Goal: Task Accomplishment & Management: Manage account settings

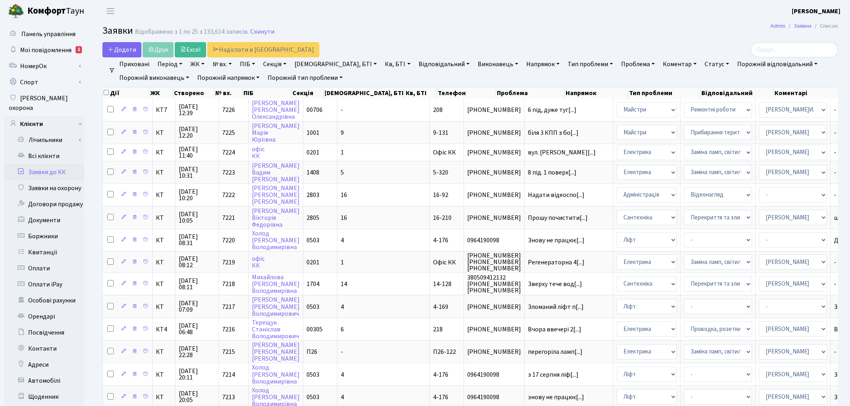
select select "62"
select select "59"
select select "25"
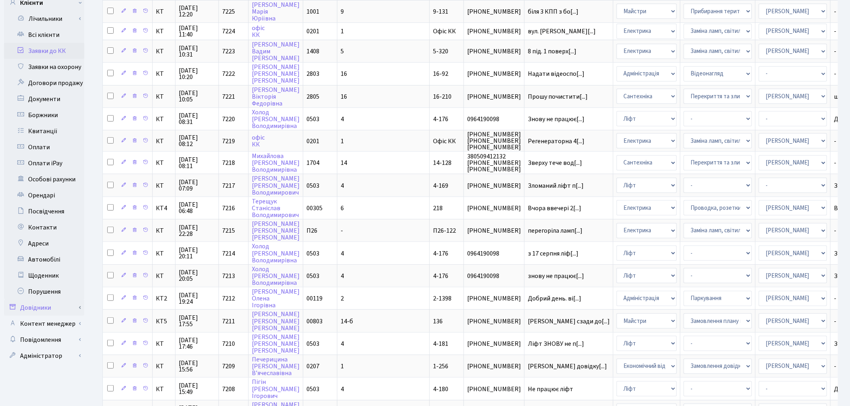
scroll to position [134, 0]
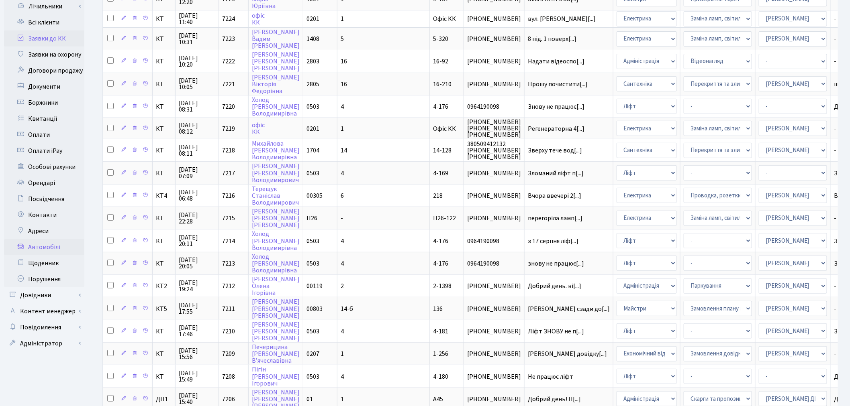
click at [47, 239] on link "Автомобілі" at bounding box center [44, 247] width 80 height 16
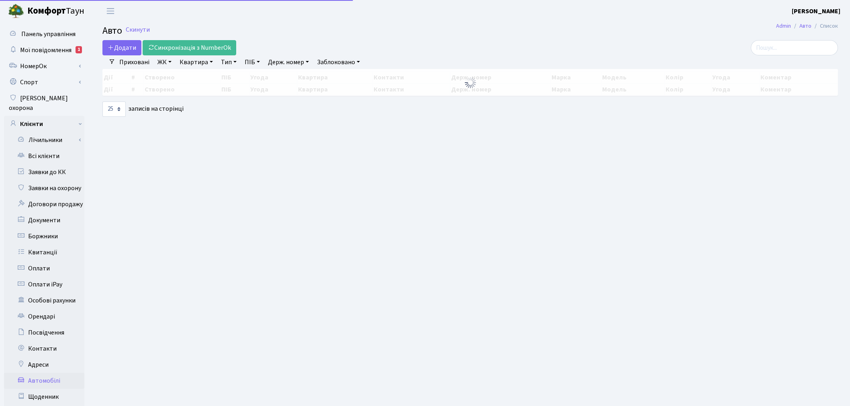
select select "25"
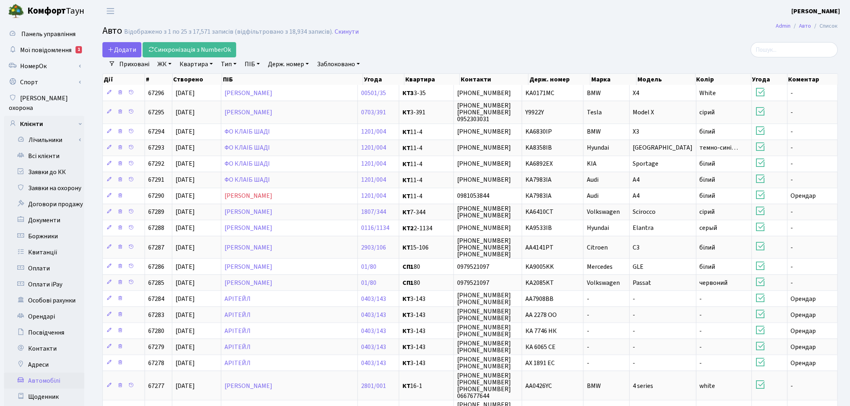
click at [285, 65] on link "Держ. номер" at bounding box center [288, 64] width 47 height 14
click at [290, 77] on input "text" at bounding box center [288, 79] width 47 height 15
paste input "КА9812НІ"
type input "КА9812НІ"
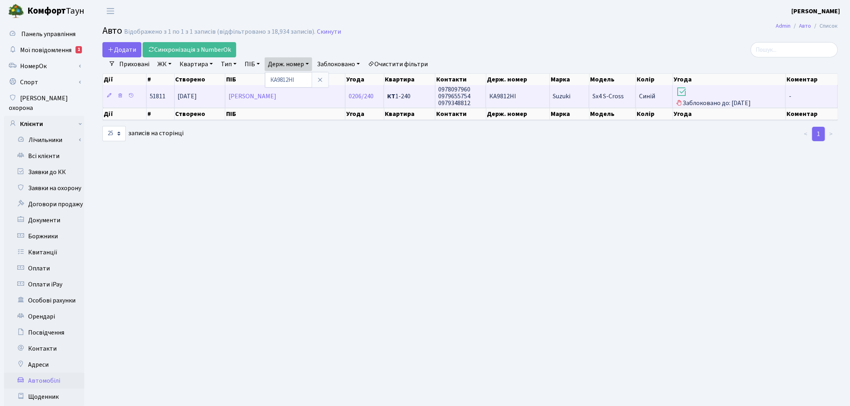
click at [523, 97] on td "КА9812НІ" at bounding box center [517, 96] width 63 height 22
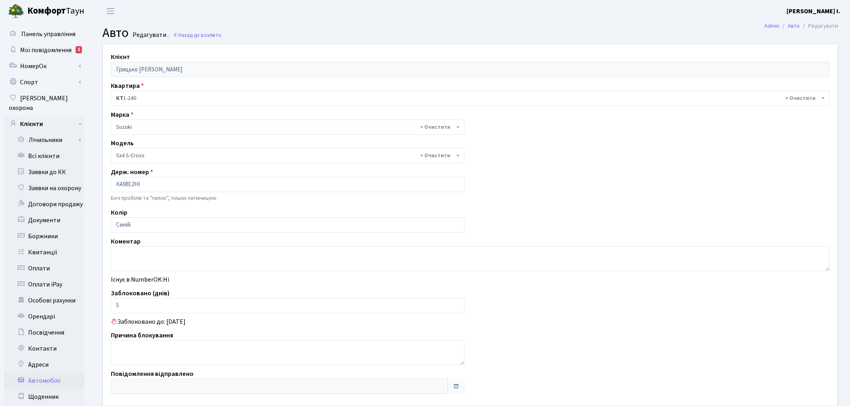
select select "2237"
drag, startPoint x: 126, startPoint y: 304, endPoint x: 105, endPoint y: 304, distance: 20.5
click at [105, 304] on div "Заблоковано (днів) 5" at bounding box center [287, 301] width 365 height 25
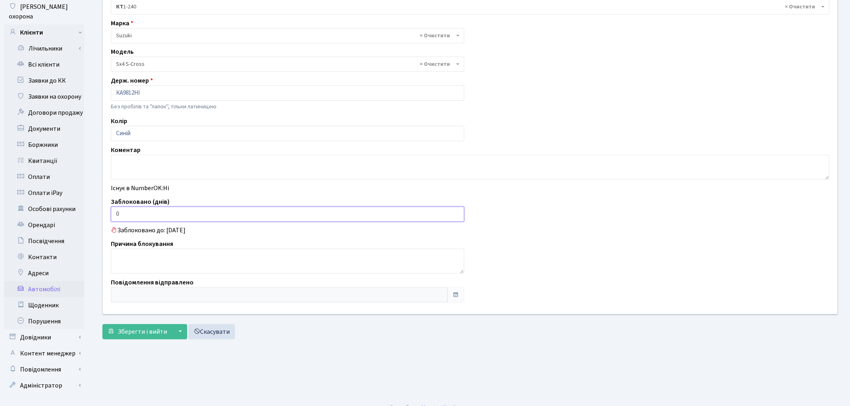
scroll to position [93, 0]
type input "0"
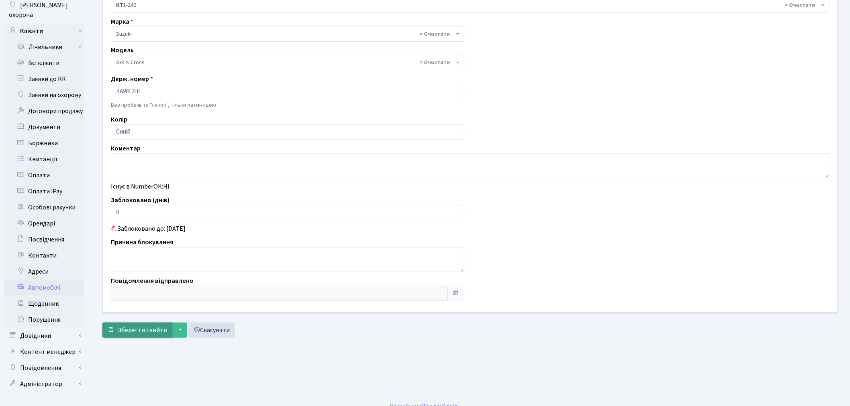
click at [126, 330] on span "Зберегти і вийти" at bounding box center [142, 330] width 49 height 9
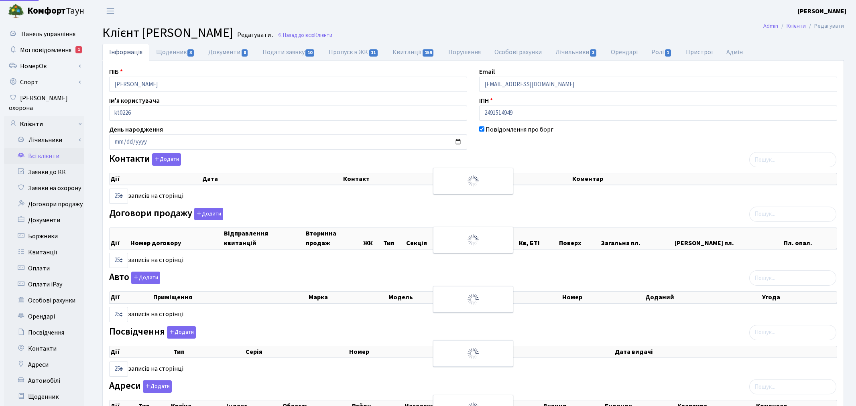
select select "25"
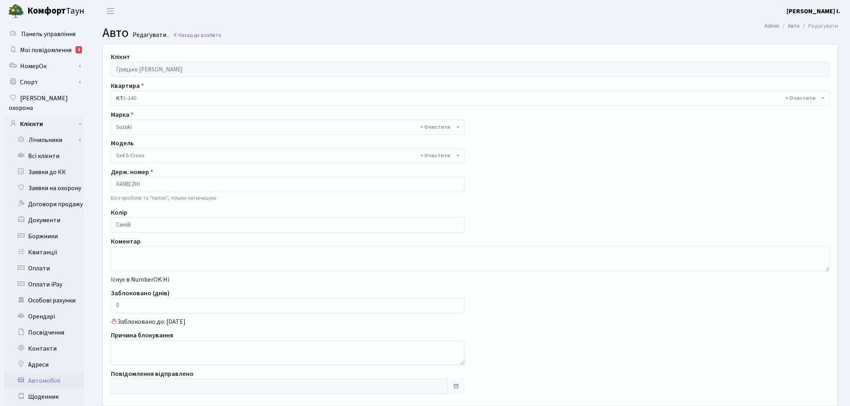
select select "2237"
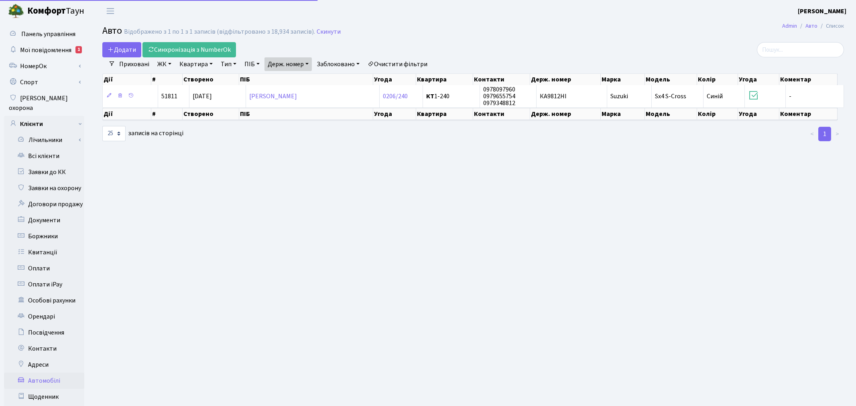
select select "25"
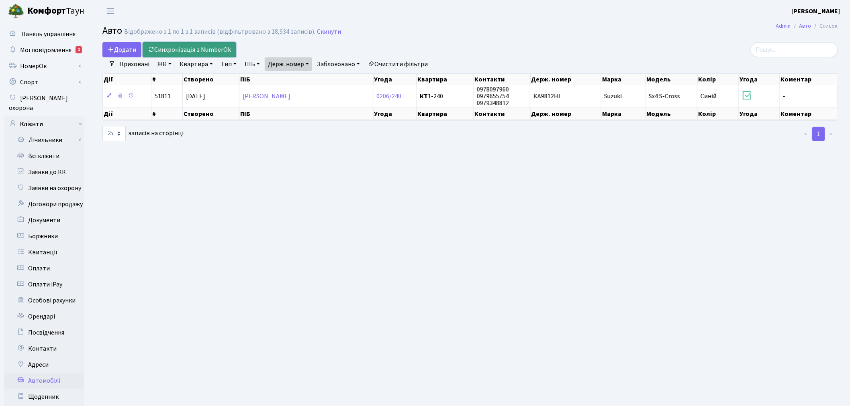
click at [175, 49] on link "Синхронізація з NumberOk" at bounding box center [190, 49] width 94 height 15
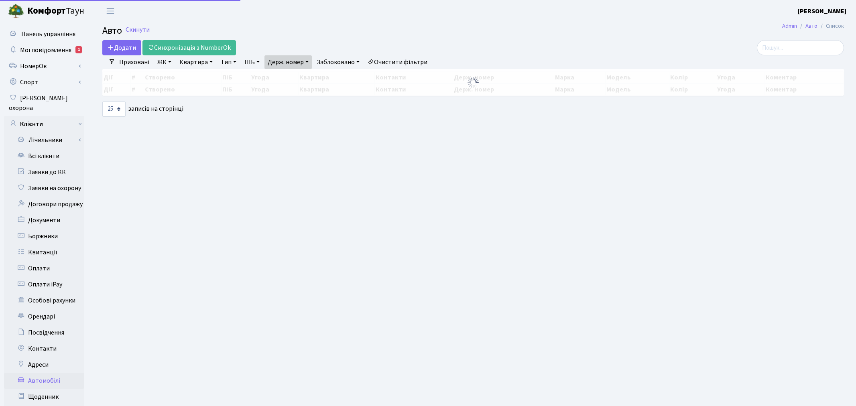
select select "25"
